Goal: Communication & Community: Answer question/provide support

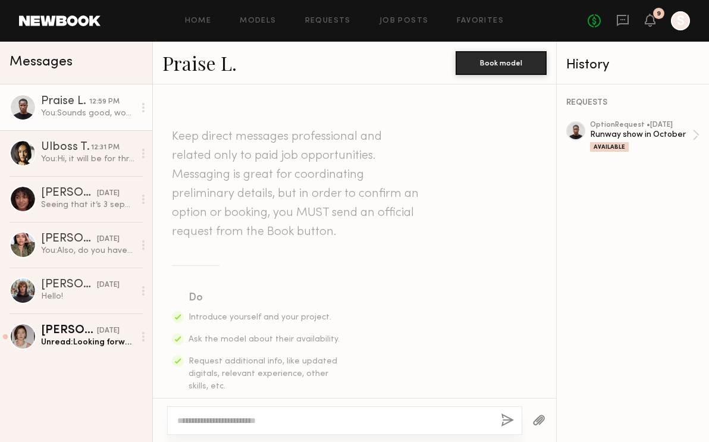
scroll to position [714, 0]
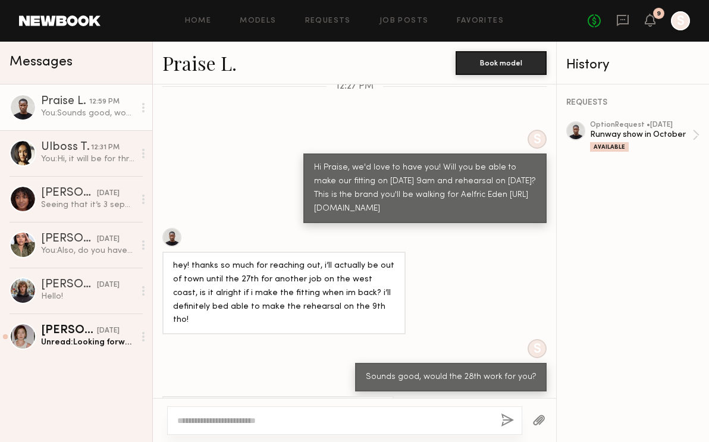
click at [296, 420] on textarea at bounding box center [334, 420] width 314 height 12
type textarea "*"
type textarea "**********"
click at [509, 419] on button "button" at bounding box center [507, 420] width 13 height 15
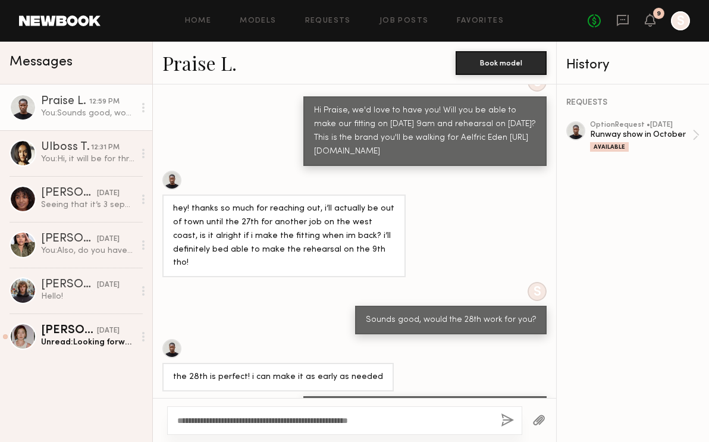
click at [652, 29] on div "No fees up to $5,000 9 S" at bounding box center [639, 20] width 102 height 19
click at [655, 12] on div "9" at bounding box center [658, 13] width 11 height 11
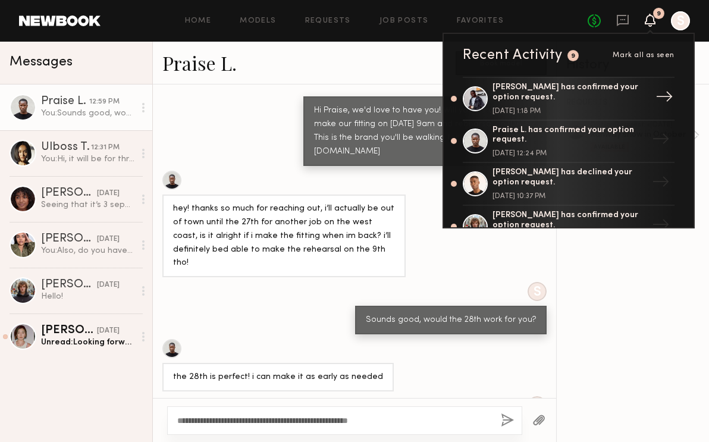
click at [588, 88] on div "Paul G. has confirmed your option request." at bounding box center [569, 93] width 155 height 20
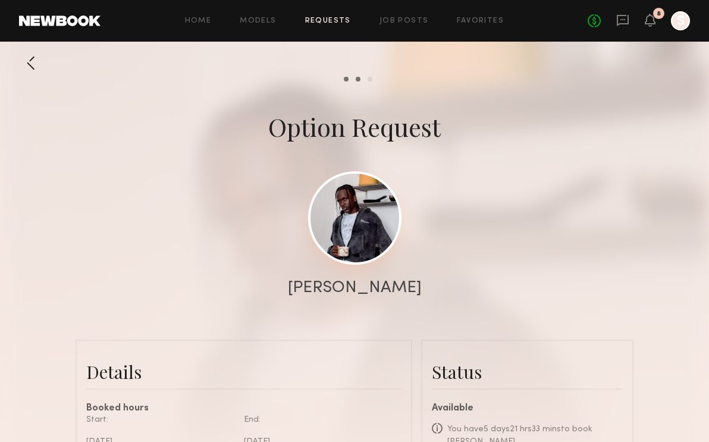
click at [347, 226] on link at bounding box center [354, 217] width 93 height 93
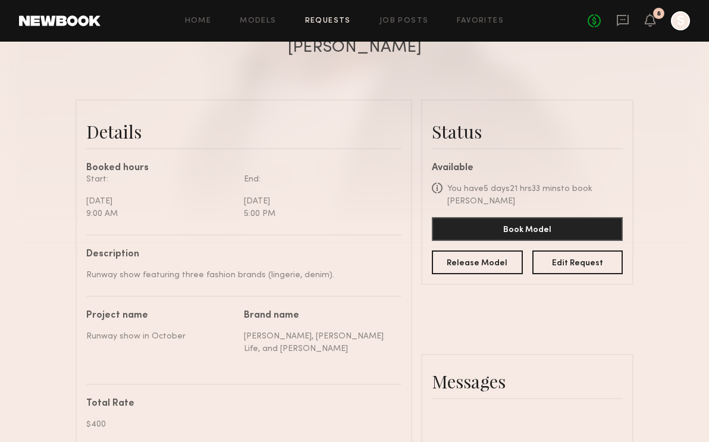
scroll to position [240, 0]
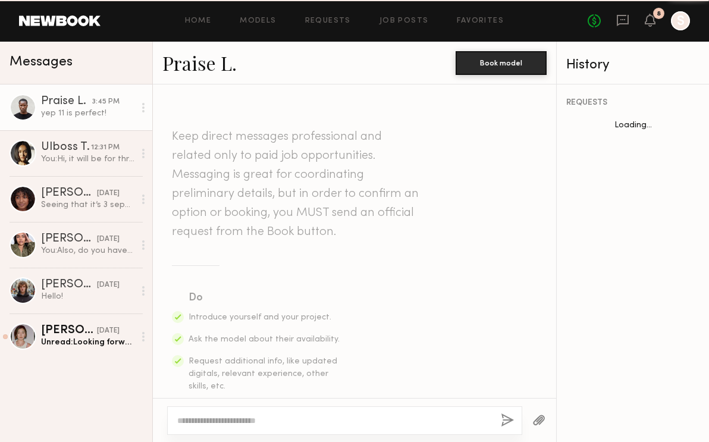
scroll to position [919, 0]
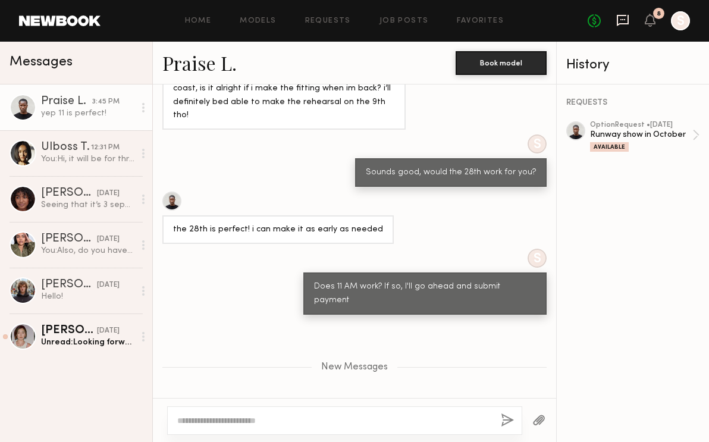
click at [620, 19] on icon at bounding box center [622, 19] width 5 height 1
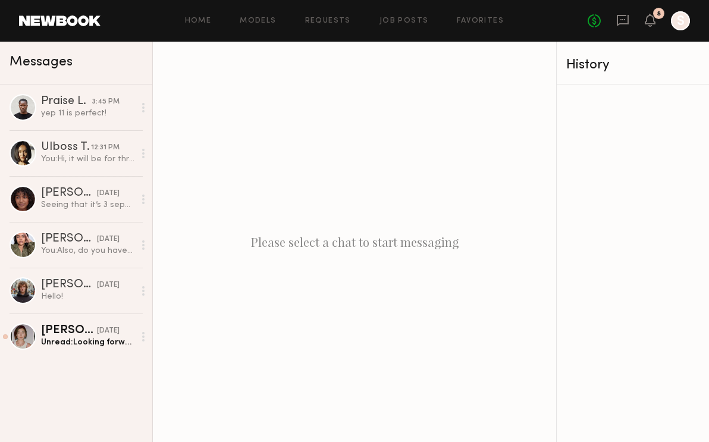
click at [657, 15] on div "8" at bounding box center [659, 14] width 4 height 7
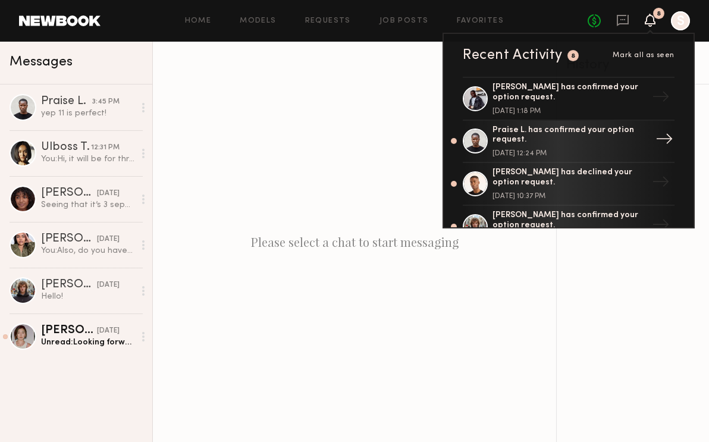
scroll to position [55, 0]
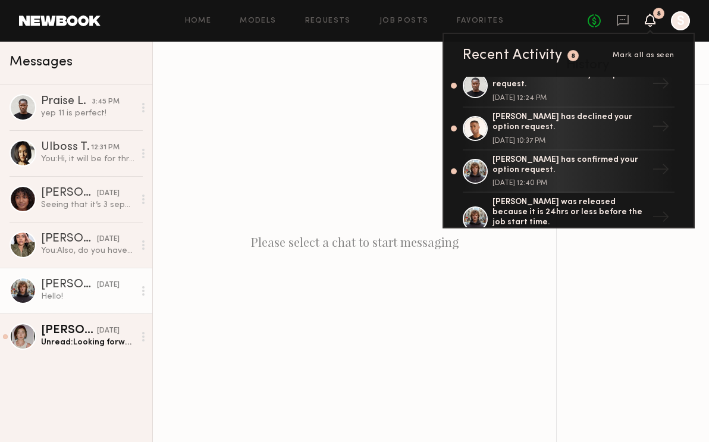
click at [87, 299] on div "Hello!" at bounding box center [87, 296] width 93 height 11
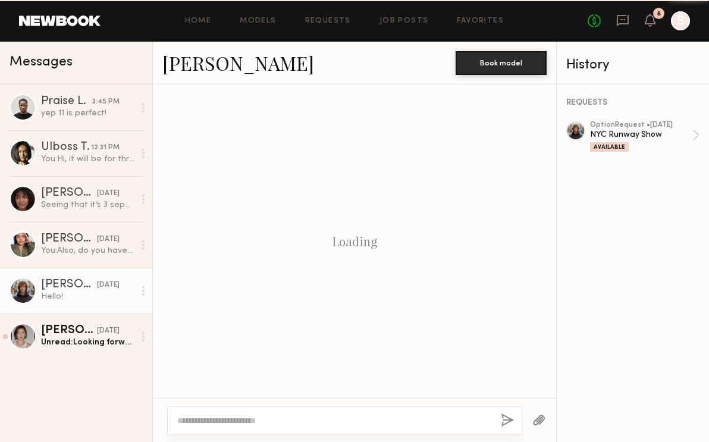
scroll to position [545, 0]
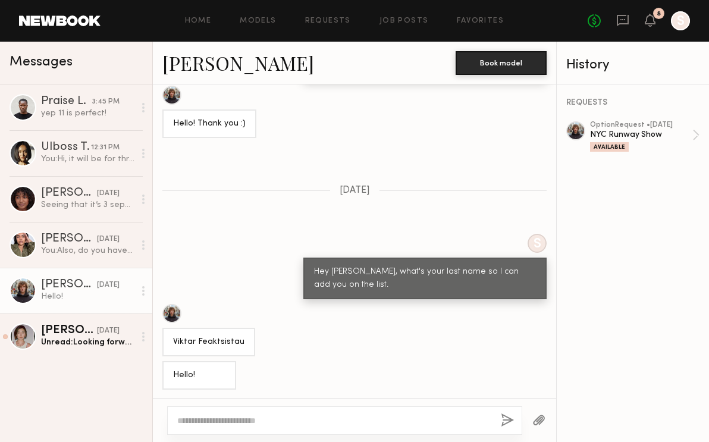
click at [71, 18] on link at bounding box center [59, 20] width 81 height 11
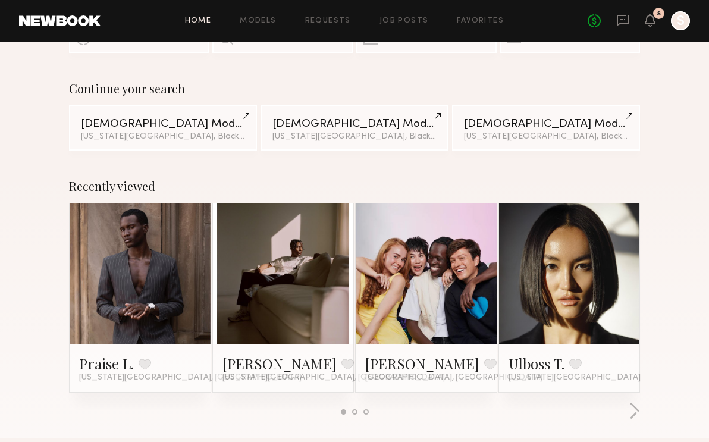
scroll to position [81, 0]
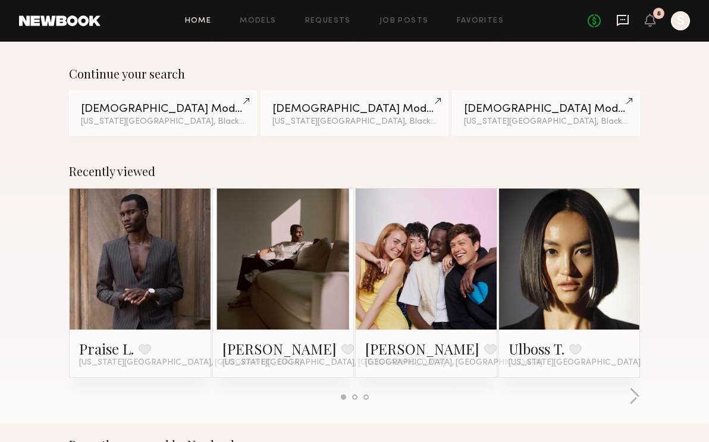
click at [628, 20] on icon at bounding box center [623, 20] width 12 height 11
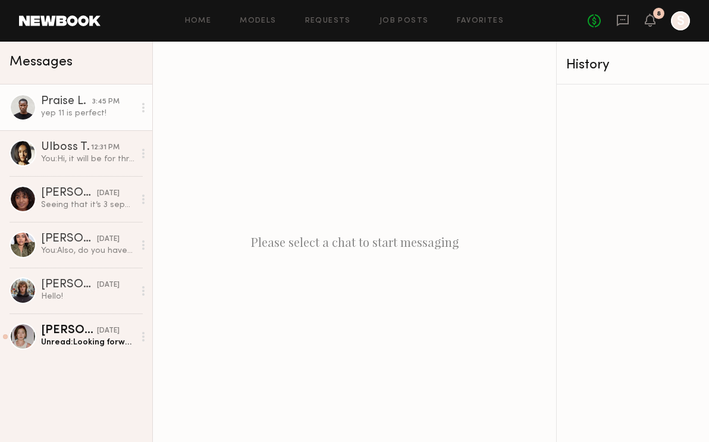
click at [70, 106] on div "Praise L." at bounding box center [66, 102] width 51 height 12
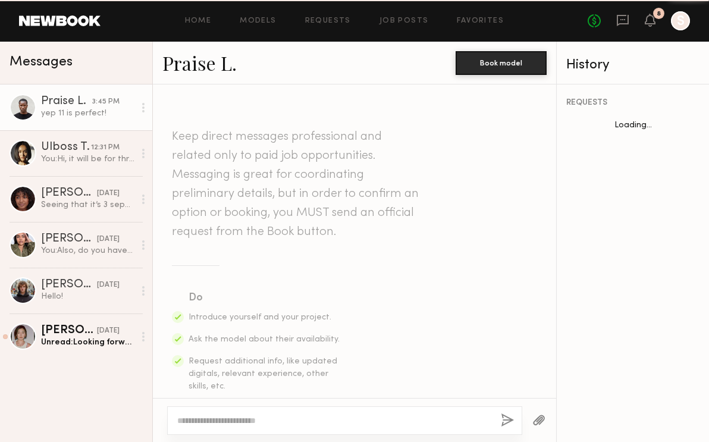
scroll to position [828, 0]
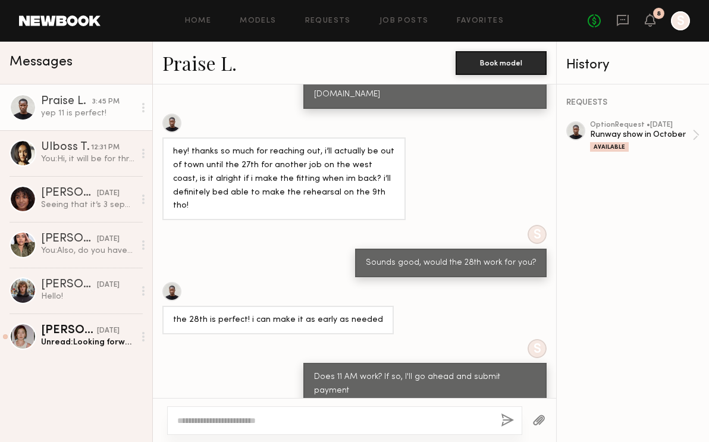
click at [310, 420] on textarea at bounding box center [334, 420] width 314 height 12
type textarea "**********"
click at [512, 412] on div "**********" at bounding box center [344, 420] width 355 height 29
click at [504, 421] on button "button" at bounding box center [507, 420] width 13 height 15
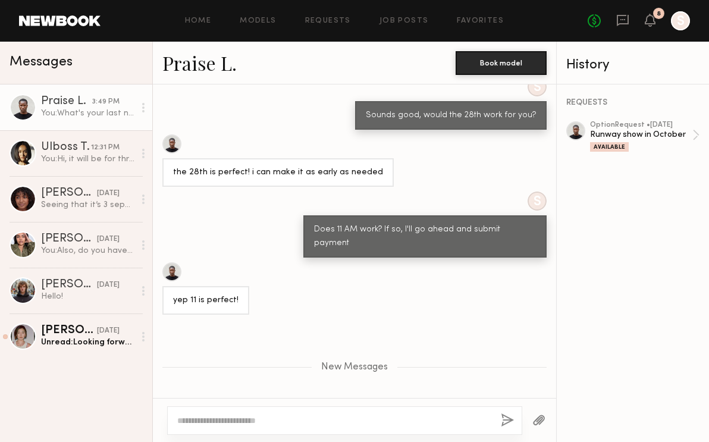
click at [65, 106] on div "Praise L." at bounding box center [66, 102] width 51 height 12
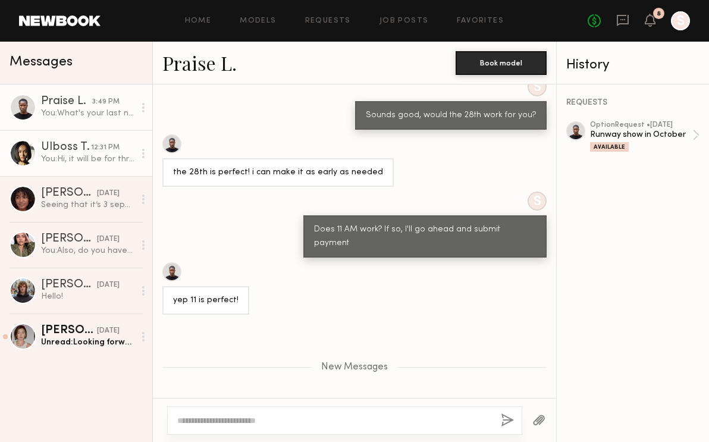
click at [66, 153] on div "Ulboss T." at bounding box center [66, 148] width 50 height 12
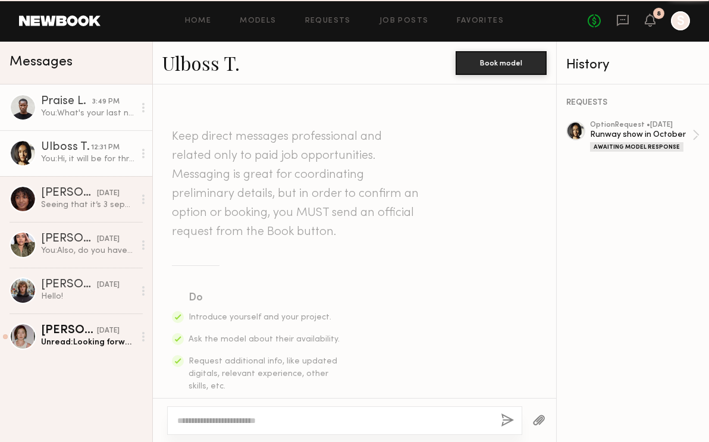
scroll to position [439, 0]
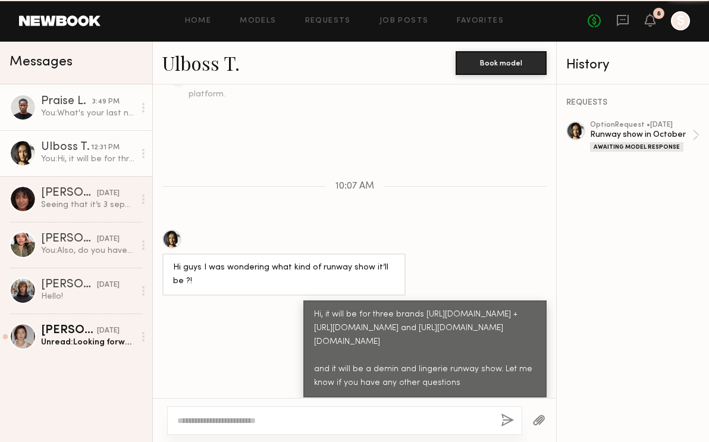
click at [54, 105] on div "Praise L." at bounding box center [66, 102] width 51 height 12
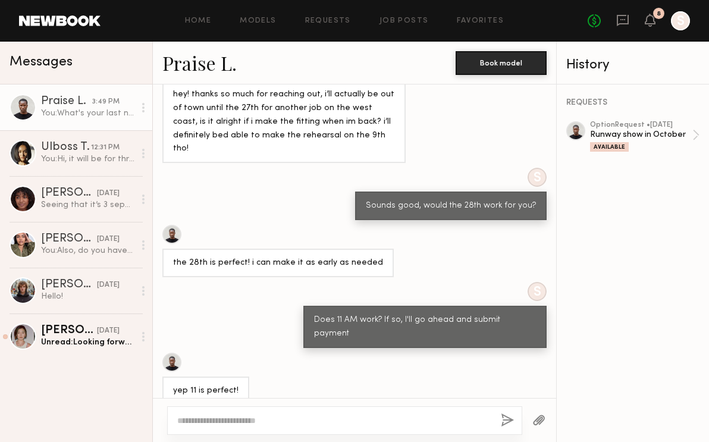
scroll to position [942, 0]
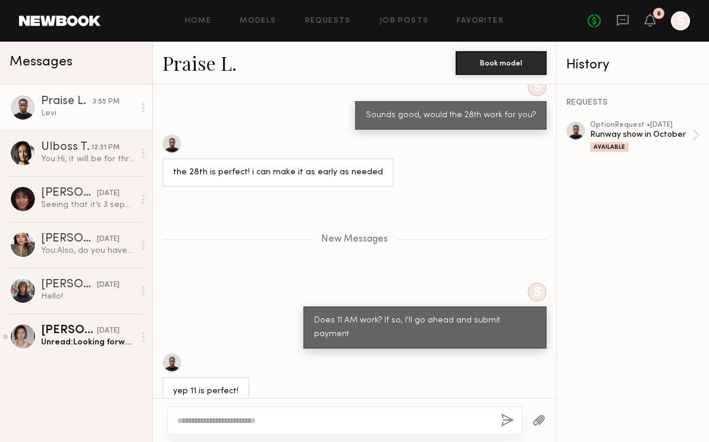
scroll to position [1032, 0]
